Goal: Task Accomplishment & Management: Manage account settings

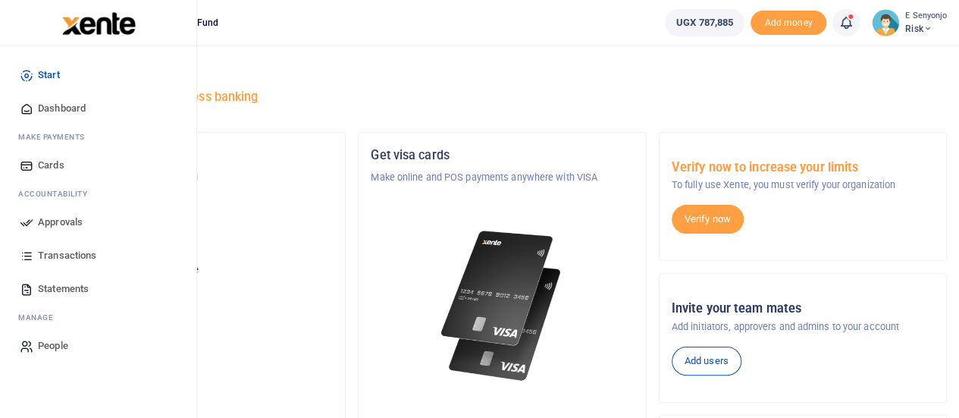
click at [70, 222] on span "Approvals" at bounding box center [60, 222] width 45 height 15
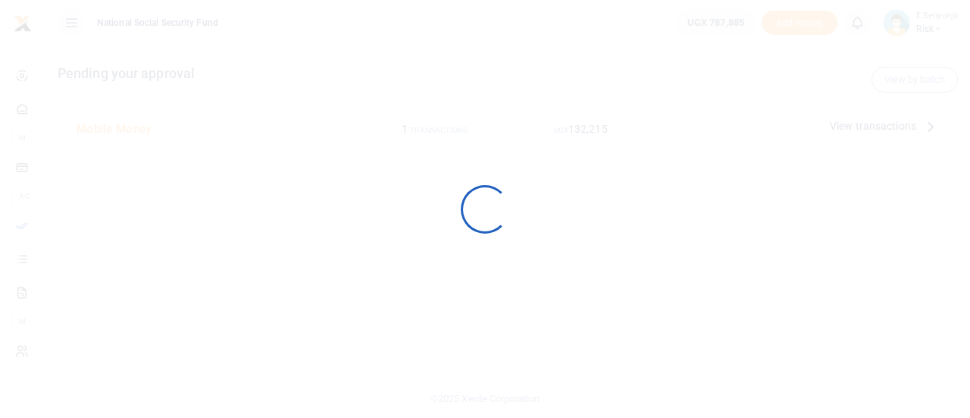
click at [59, 219] on div at bounding box center [485, 209] width 970 height 418
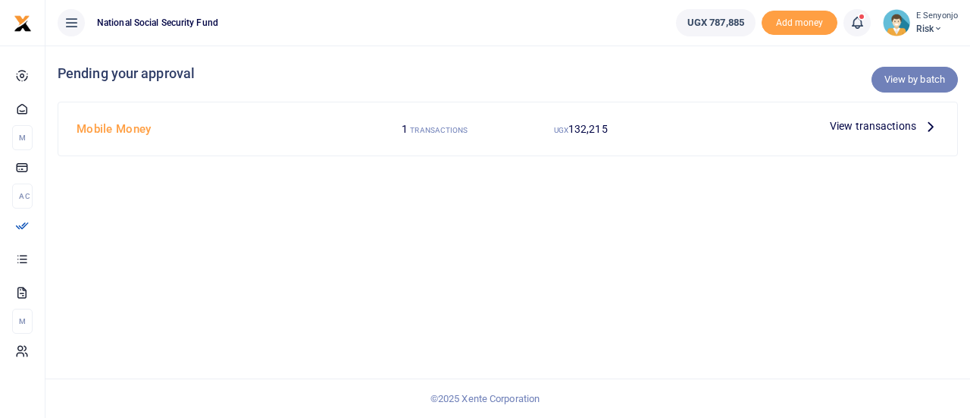
click at [910, 79] on link "View by batch" at bounding box center [915, 80] width 86 height 26
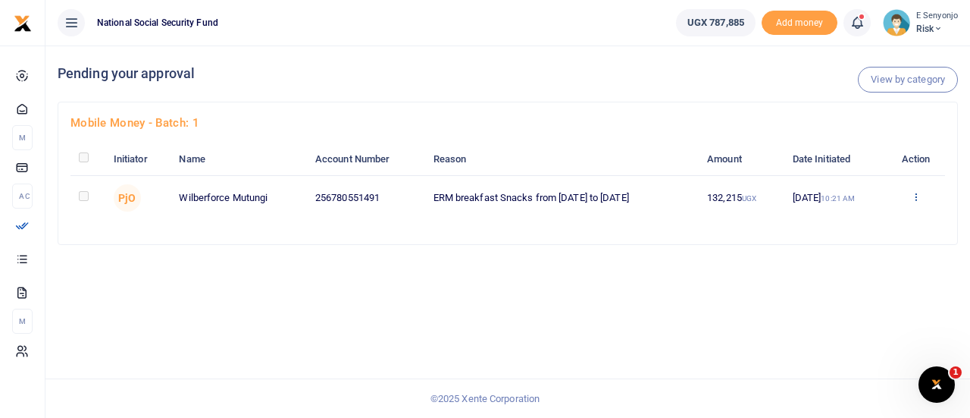
click at [921, 200] on icon at bounding box center [916, 196] width 10 height 11
click at [852, 222] on link "Approve" at bounding box center [863, 221] width 120 height 21
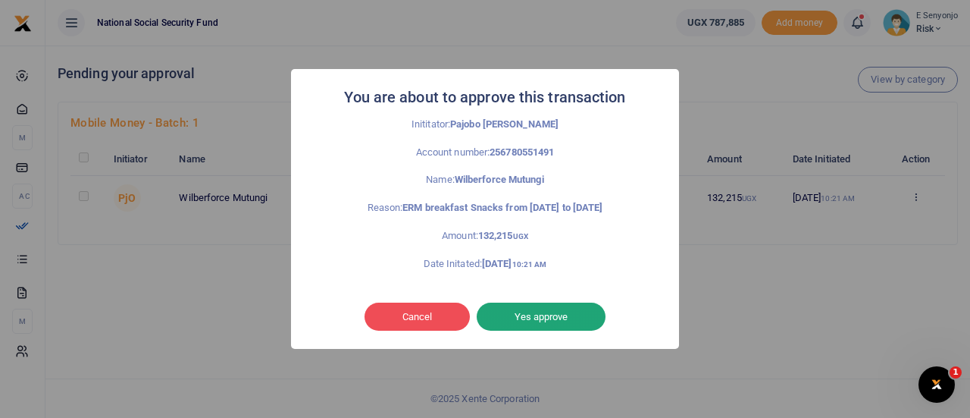
click at [556, 317] on button "Yes approve" at bounding box center [541, 316] width 129 height 29
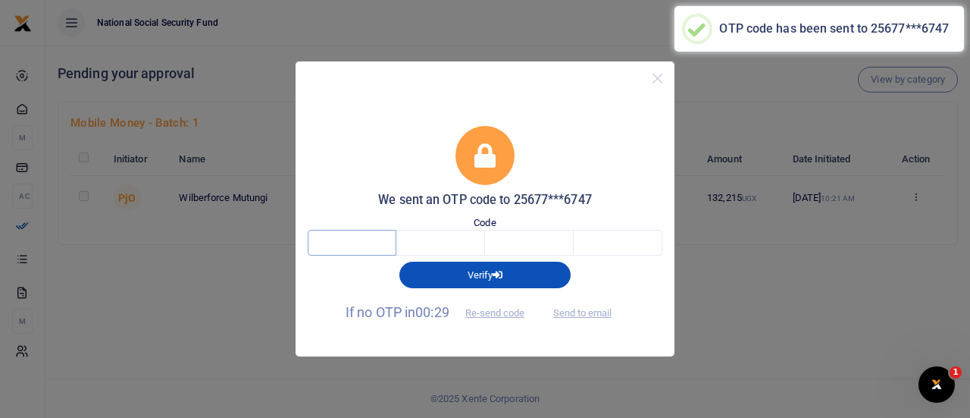
click at [365, 246] on input "text" at bounding box center [352, 243] width 89 height 26
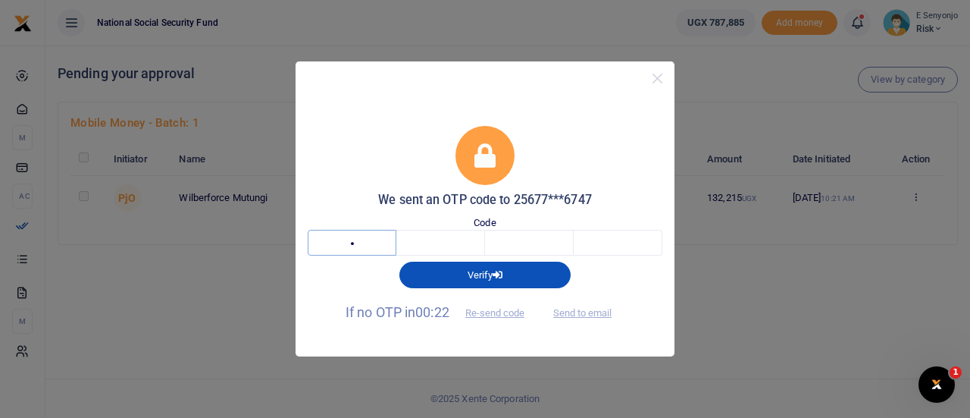
type input "2"
type input "9"
type input "0"
type input "5"
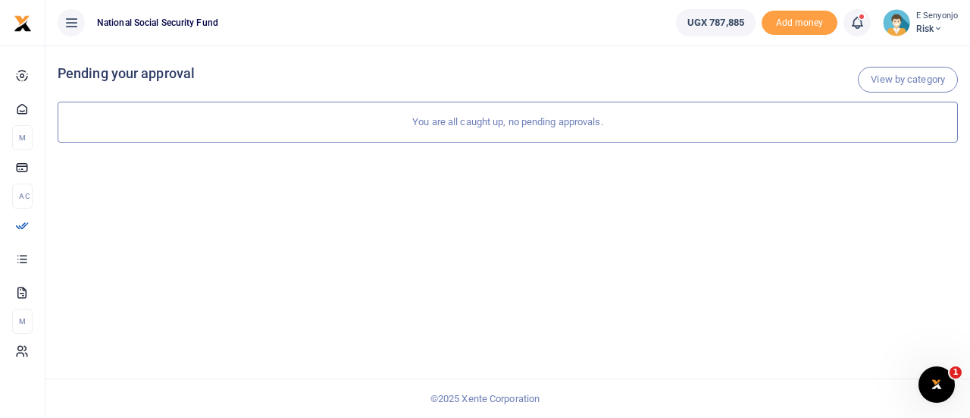
click at [942, 27] on icon at bounding box center [938, 28] width 9 height 11
click at [882, 110] on link "Logout" at bounding box center [898, 110] width 120 height 21
